Goal: Browse casually: Explore the website without a specific task or goal

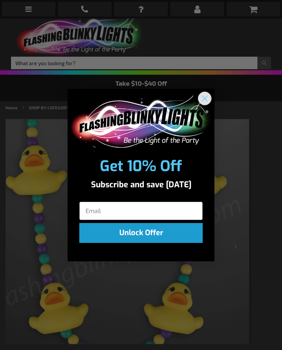
click at [206, 95] on circle "Close dialog" at bounding box center [205, 98] width 12 height 12
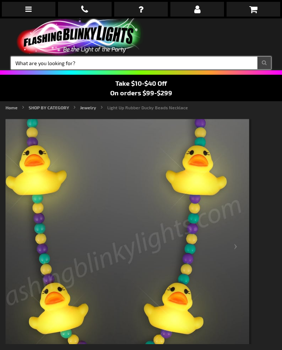
click at [26, 64] on input "Search" at bounding box center [141, 63] width 260 height 12
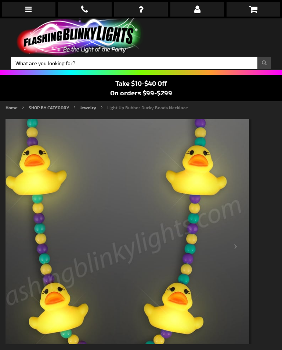
click at [29, 8] on icon at bounding box center [28, 9] width 6 height 7
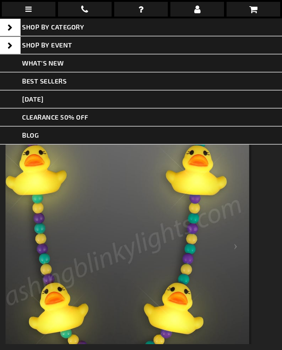
click at [58, 82] on span "Best Sellers" at bounding box center [44, 81] width 44 height 8
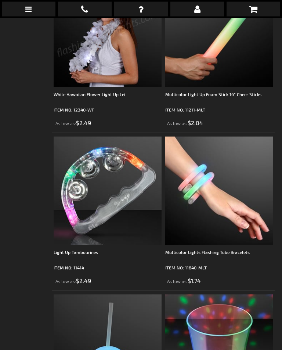
scroll to position [736, 0]
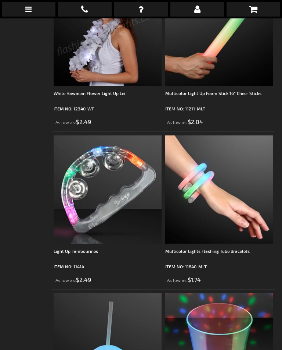
click at [104, 203] on img at bounding box center [108, 189] width 108 height 108
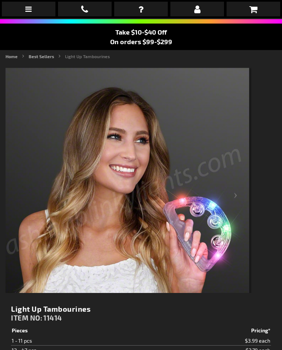
scroll to position [51, 0]
click at [239, 194] on div "Next" at bounding box center [236, 201] width 29 height 266
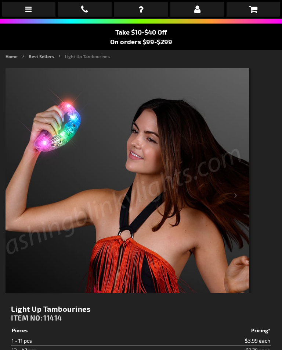
click at [243, 197] on div "Next" at bounding box center [236, 201] width 29 height 266
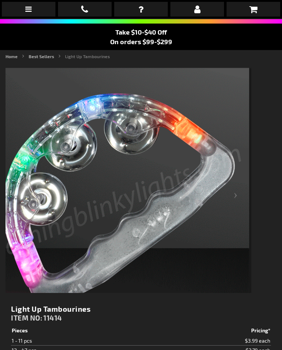
click at [238, 193] on div "Next" at bounding box center [236, 201] width 29 height 266
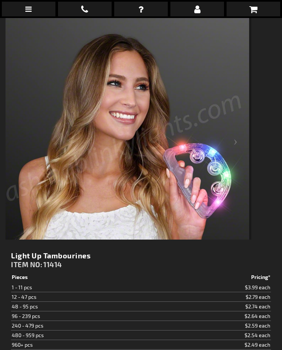
scroll to position [104, 0]
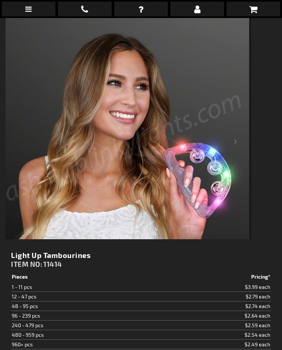
click at [265, 68] on div at bounding box center [139, 126] width 266 height 225
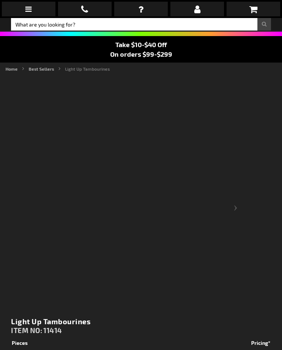
scroll to position [0, 0]
